Goal: Information Seeking & Learning: Learn about a topic

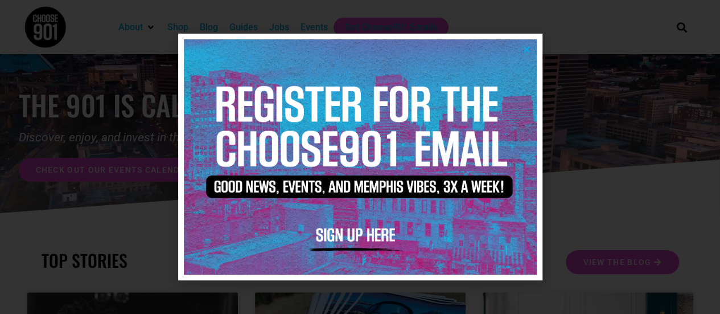
click at [533, 52] on img at bounding box center [360, 156] width 353 height 235
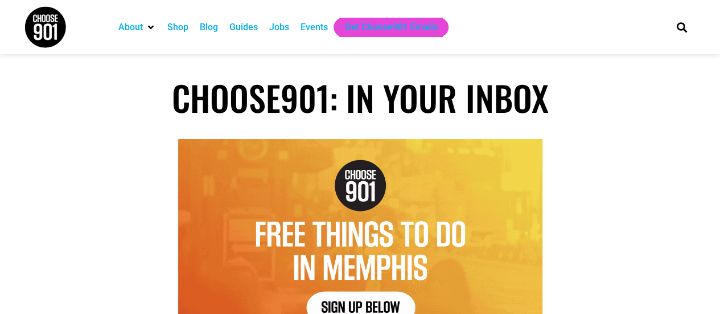
click at [43, 34] on img at bounding box center [45, 27] width 43 height 43
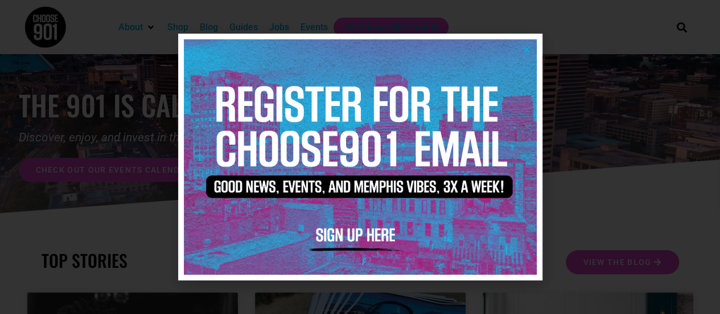
click at [522, 53] on icon "Close" at bounding box center [526, 49] width 9 height 9
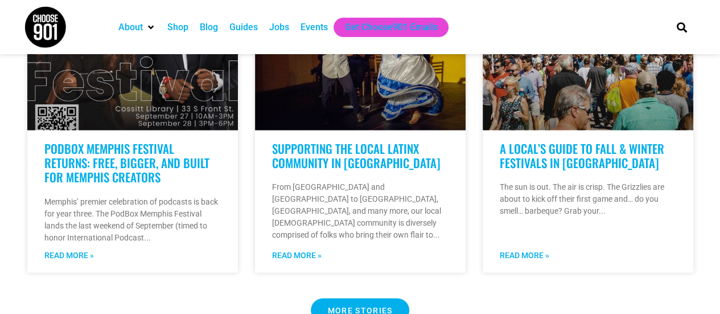
scroll to position [897, 0]
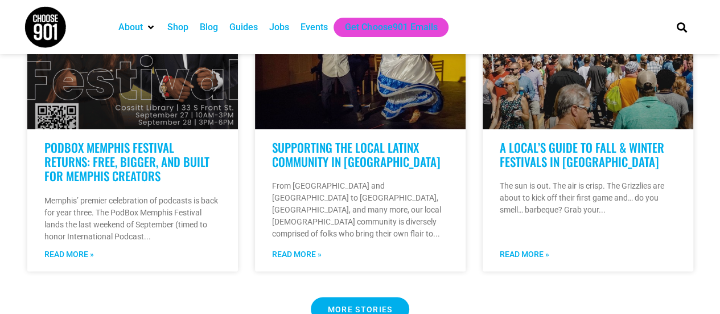
click at [355, 304] on span "MORE STORIES" at bounding box center [360, 308] width 65 height 8
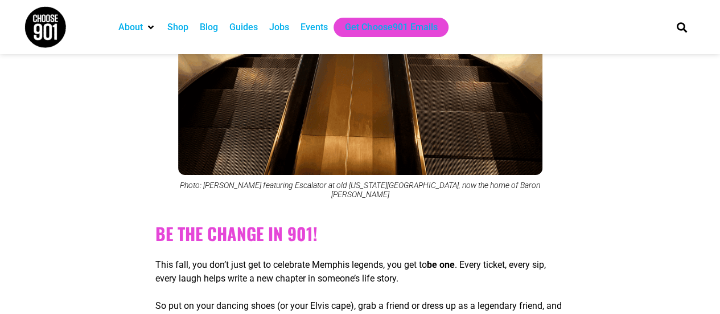
scroll to position [4397, 0]
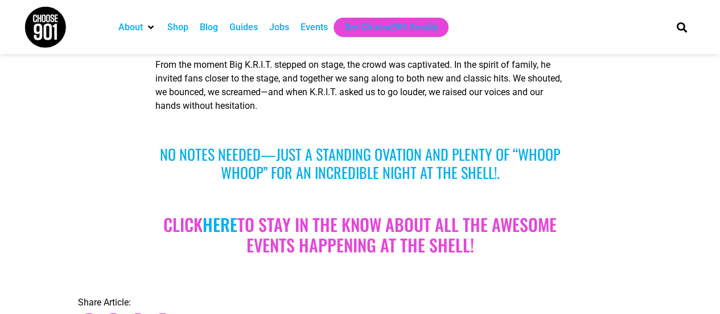
scroll to position [2934, 0]
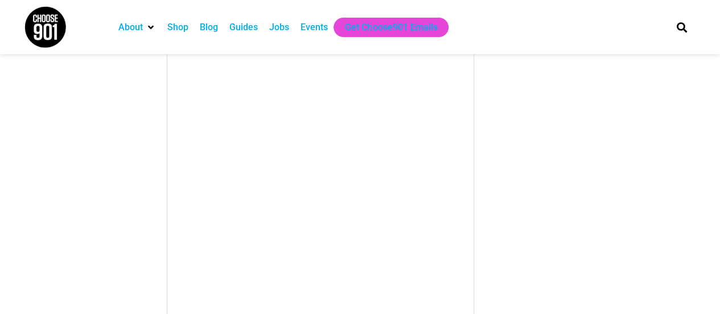
scroll to position [1408, 0]
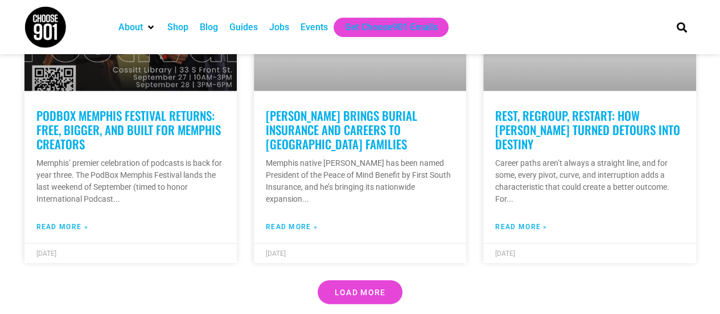
scroll to position [3428, 0]
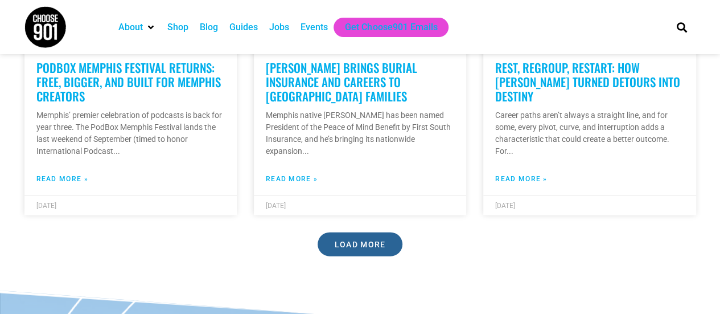
click at [347, 240] on span "Load More" at bounding box center [360, 244] width 51 height 8
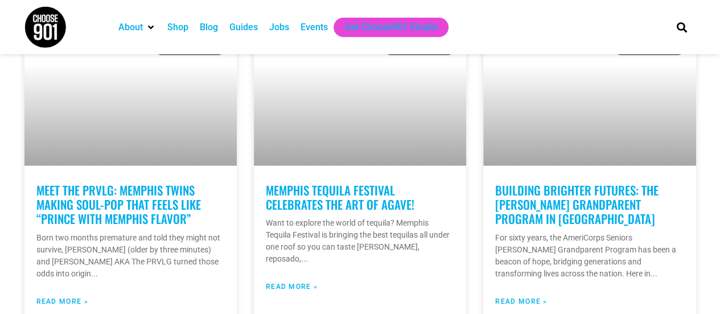
scroll to position [3621, 0]
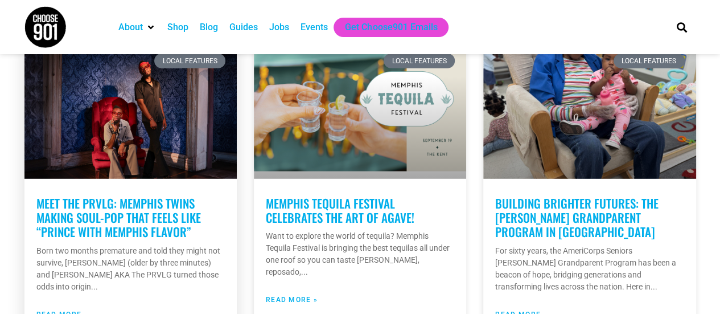
click at [150, 194] on link "Meet The PRVLG: Memphis Twins Making Soul-Pop That Feels Like “Prince with Memp…" at bounding box center [118, 217] width 164 height 46
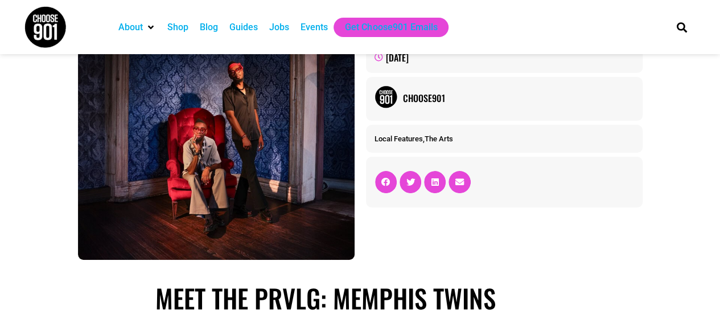
scroll to position [77, 0]
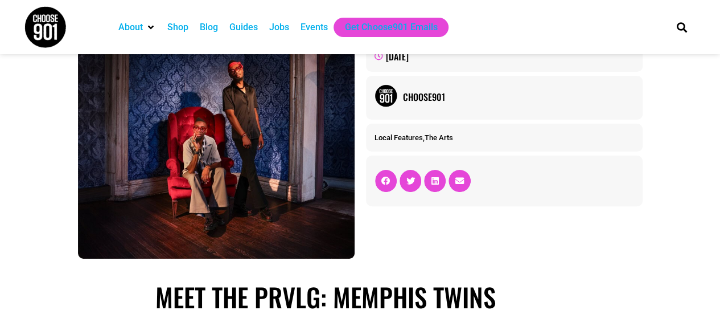
click at [412, 138] on link "Local Features" at bounding box center [398, 137] width 48 height 9
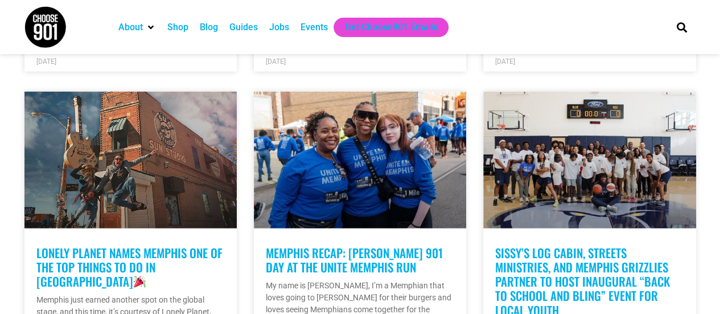
scroll to position [3280, 0]
